Goal: Navigation & Orientation: Find specific page/section

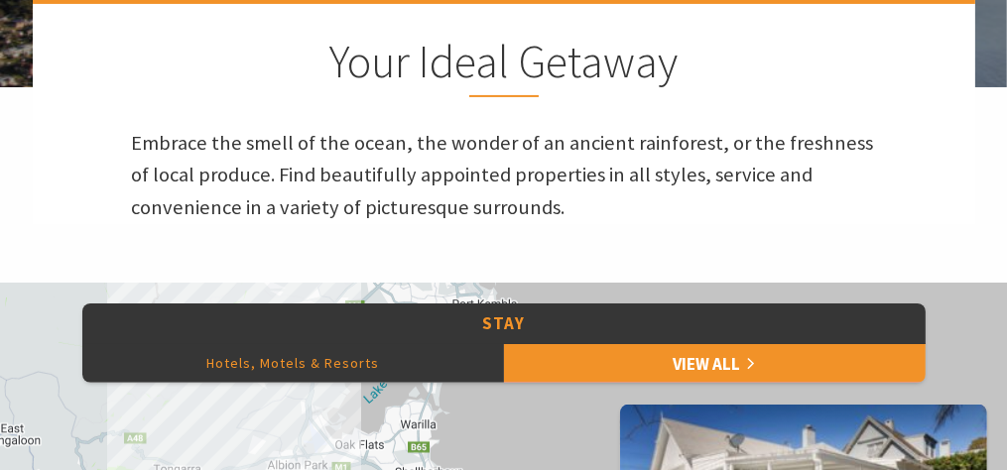
scroll to position [596, 0]
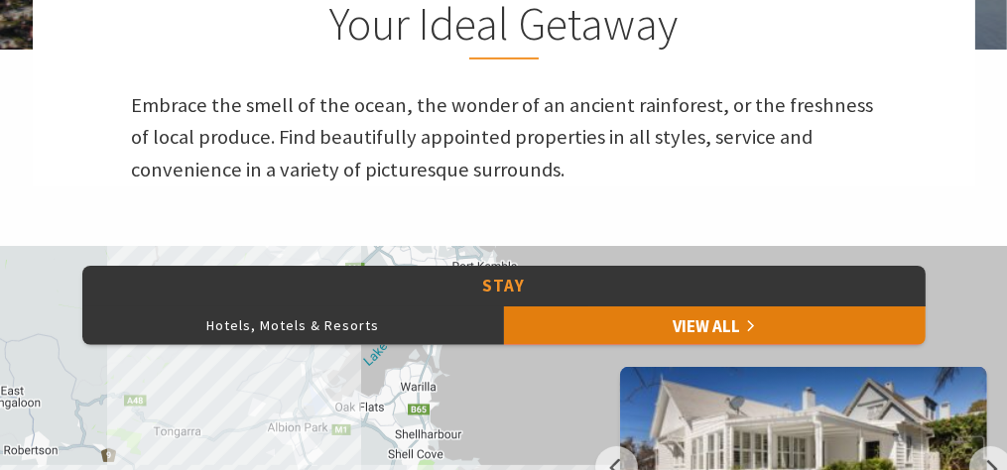
click at [710, 334] on link "View All" at bounding box center [715, 326] width 422 height 40
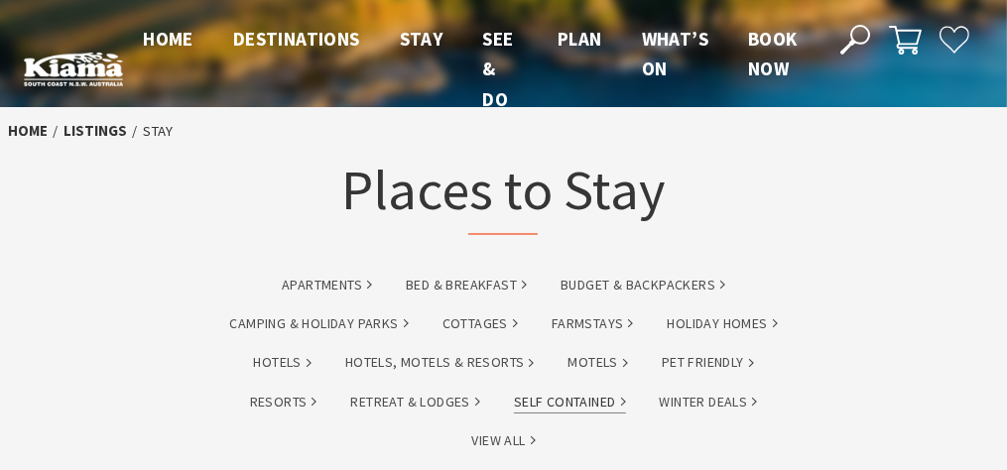
click at [570, 404] on link "Self Contained" at bounding box center [570, 402] width 112 height 23
